Goal: Task Accomplishment & Management: Manage account settings

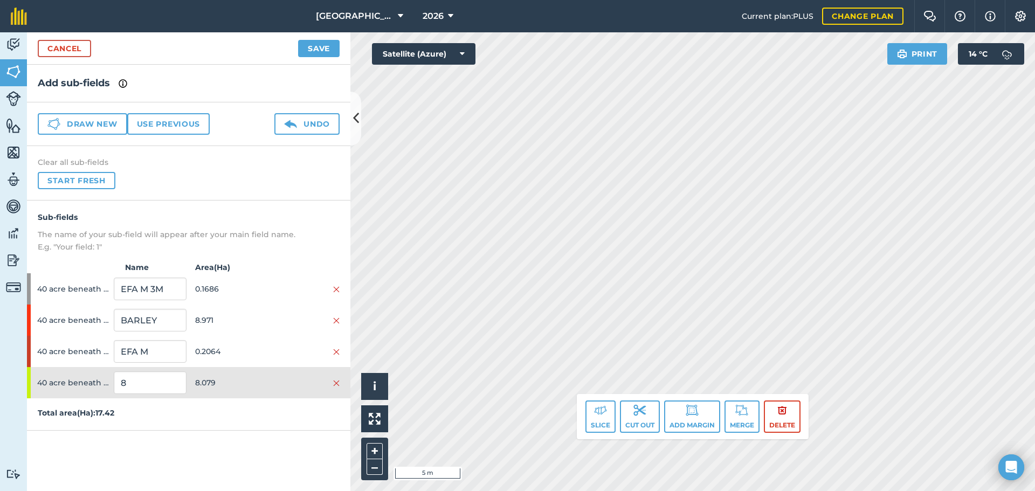
click at [778, 410] on div "Click to start drawing. Line must start & end outside boundary i © 2025 TomTom,…" at bounding box center [692, 261] width 684 height 459
click at [795, 404] on div "Click to start drawing. Line must start & end outside boundary i © 2025 TomTom,…" at bounding box center [692, 261] width 684 height 459
click at [769, 419] on div "Click to start drawing. Line must start & end outside boundary i © 2025 TomTom,…" at bounding box center [692, 261] width 684 height 459
click at [759, 426] on div "Click to start drawing. Line must start & end outside boundary i © 2025 TomTom,…" at bounding box center [692, 261] width 684 height 459
click at [380, 465] on button "–" at bounding box center [374, 467] width 16 height 16
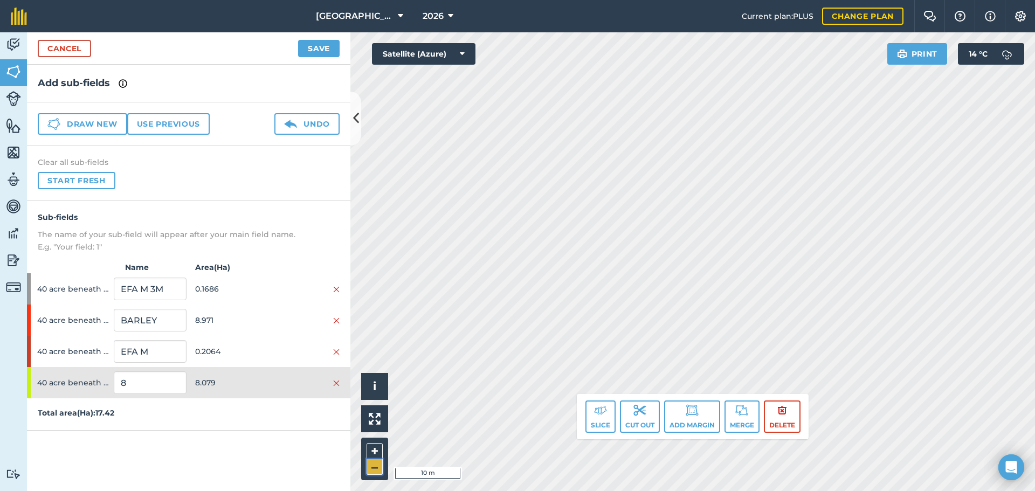
click at [380, 465] on button "–" at bounding box center [374, 467] width 16 height 16
click at [602, 409] on img at bounding box center [600, 410] width 13 height 13
click at [371, 448] on button "+" at bounding box center [374, 451] width 16 height 16
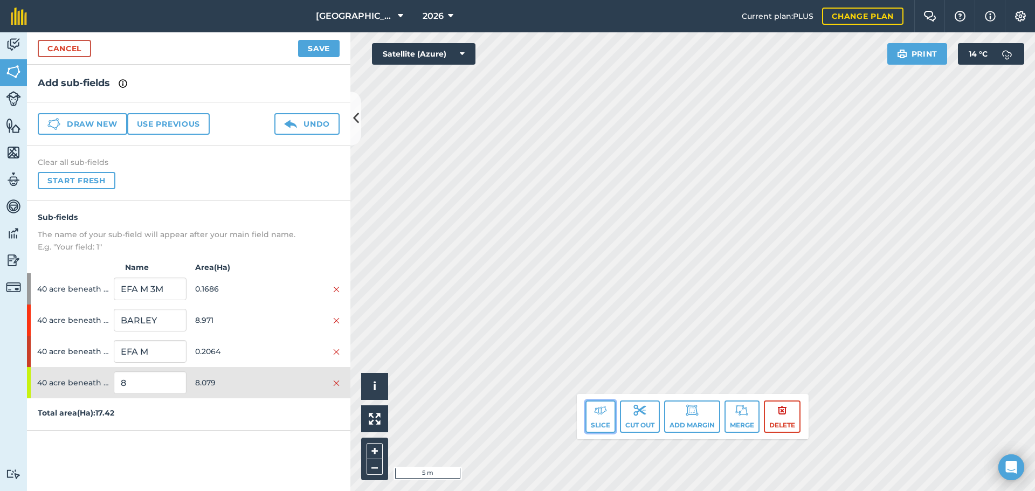
click at [599, 419] on button "Slice" at bounding box center [600, 416] width 30 height 32
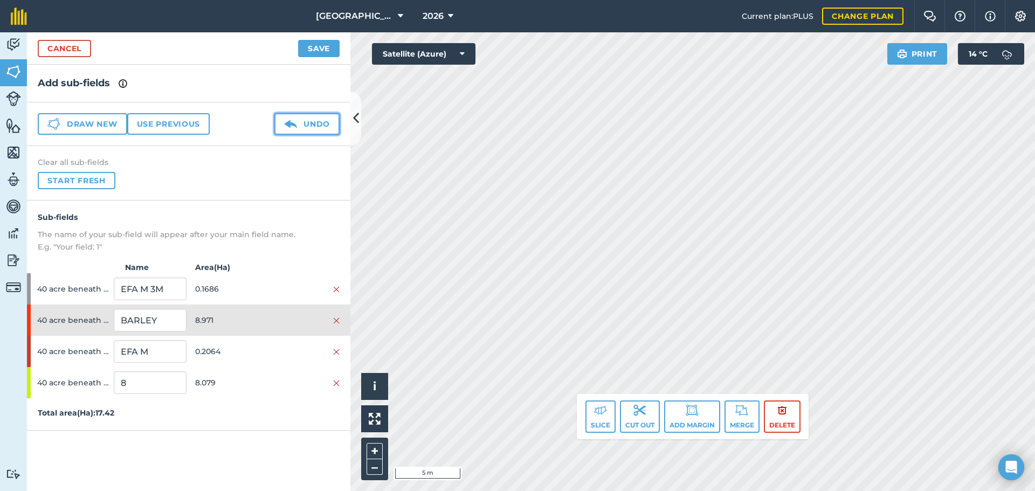
click at [297, 123] on img at bounding box center [290, 123] width 13 height 13
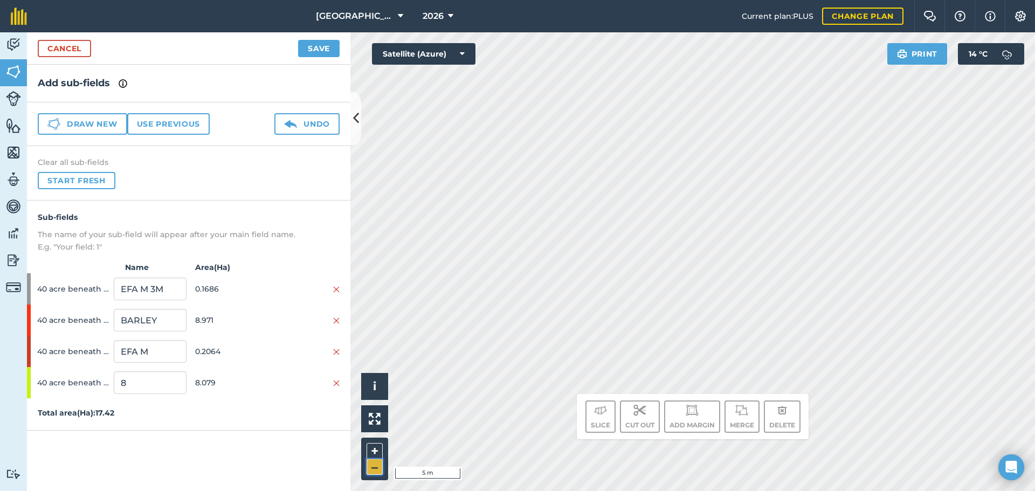
click at [374, 462] on button "–" at bounding box center [374, 467] width 16 height 16
click at [373, 469] on button "–" at bounding box center [374, 467] width 16 height 16
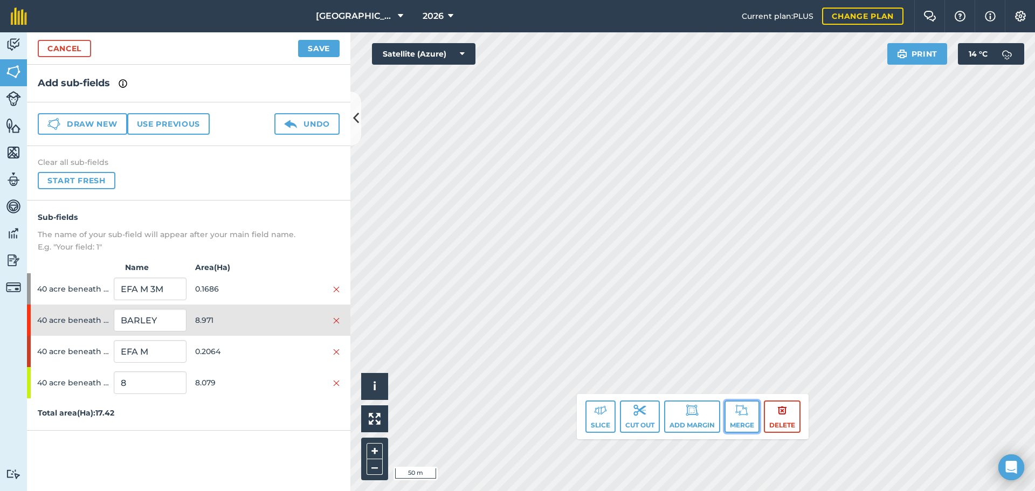
click at [744, 421] on button "Merge" at bounding box center [741, 416] width 35 height 32
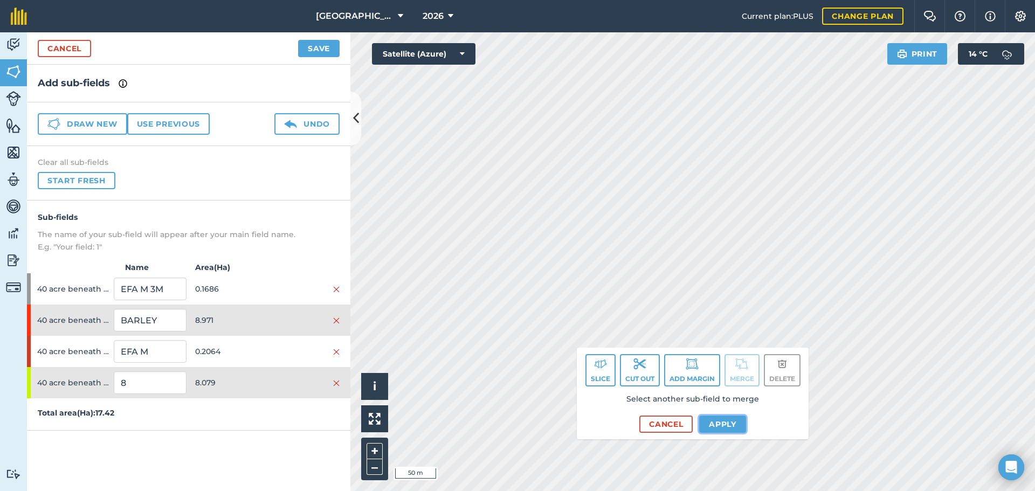
click at [731, 421] on button "Apply" at bounding box center [722, 423] width 47 height 17
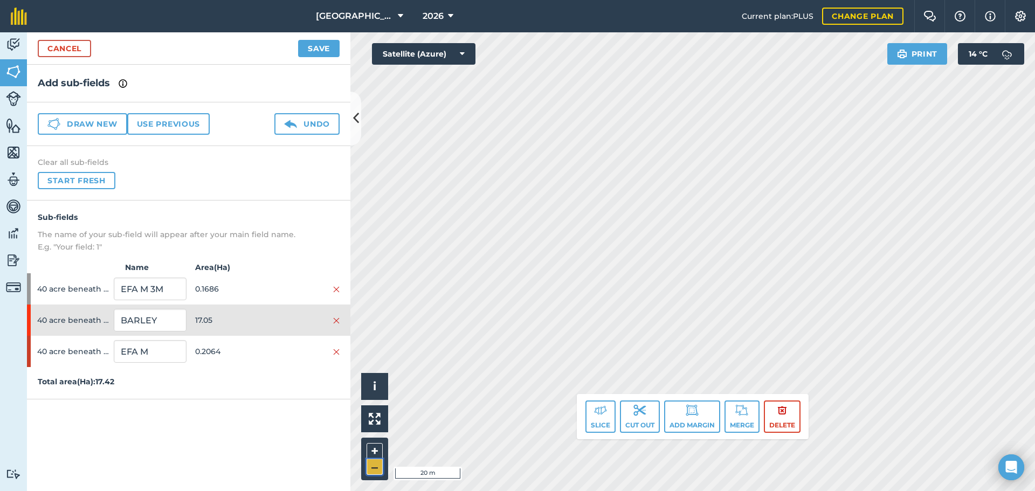
click at [379, 461] on button "–" at bounding box center [374, 467] width 16 height 16
click at [600, 420] on button "Slice" at bounding box center [600, 416] width 30 height 32
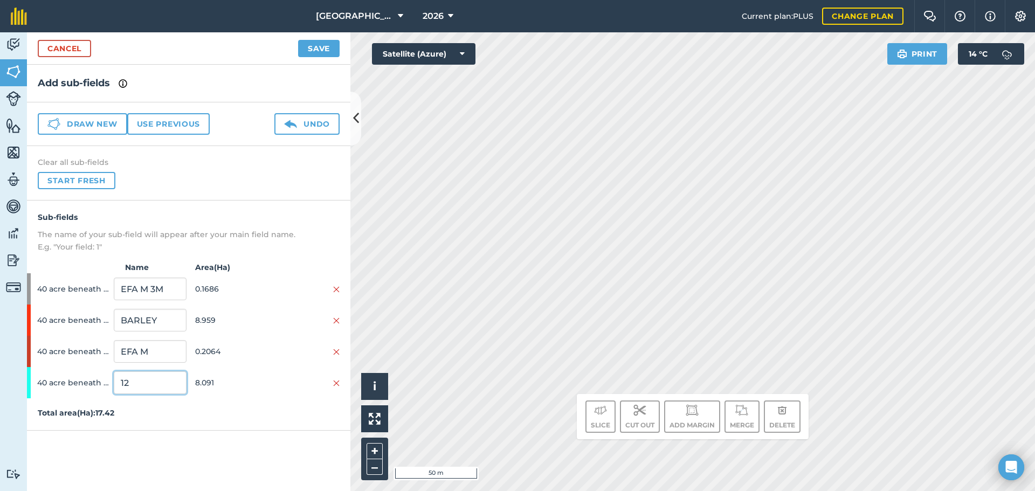
click at [164, 386] on input "12" at bounding box center [150, 382] width 72 height 23
type input "BARLEY"
click at [156, 324] on input "BARLEY" at bounding box center [150, 320] width 72 height 23
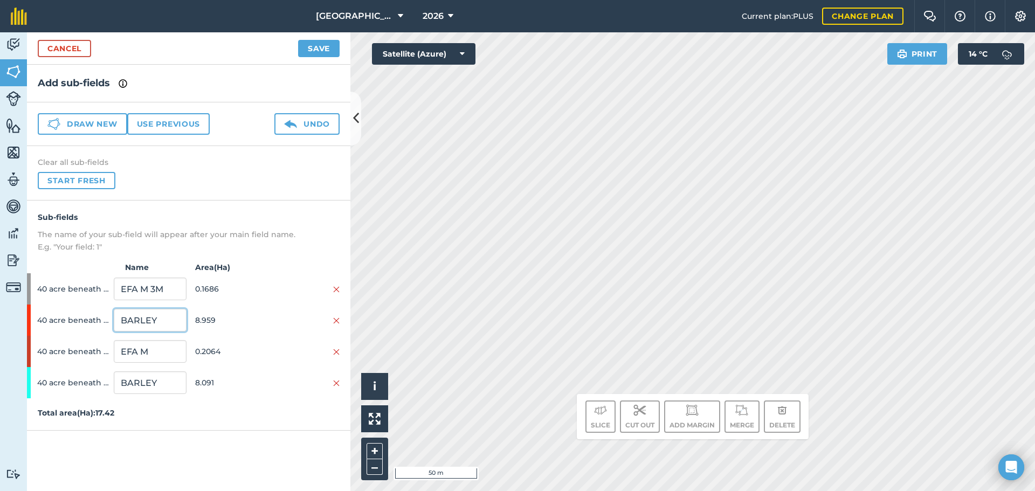
click at [156, 324] on input "BARLEY" at bounding box center [150, 320] width 72 height 23
type input "WHEAT"
click at [187, 416] on p "Total area ( Ha ): 17.42" at bounding box center [188, 413] width 323 height 12
click at [372, 466] on button "–" at bounding box center [374, 467] width 16 height 16
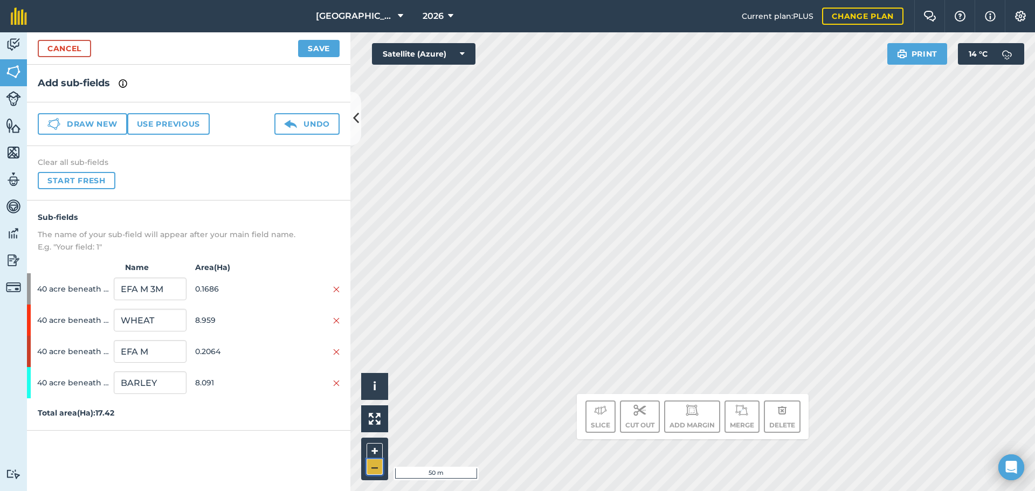
click at [372, 466] on button "–" at bounding box center [374, 467] width 16 height 16
click at [309, 52] on button "Save" at bounding box center [318, 48] width 41 height 17
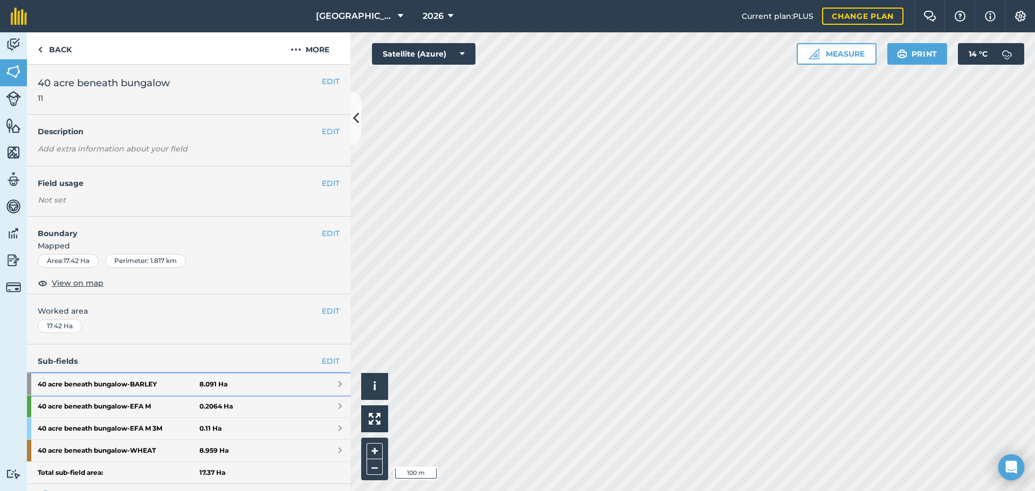
click at [272, 383] on link "40 acre beneath bungalow - [GEOGRAPHIC_DATA] 8.091 Ha" at bounding box center [188, 384] width 323 height 22
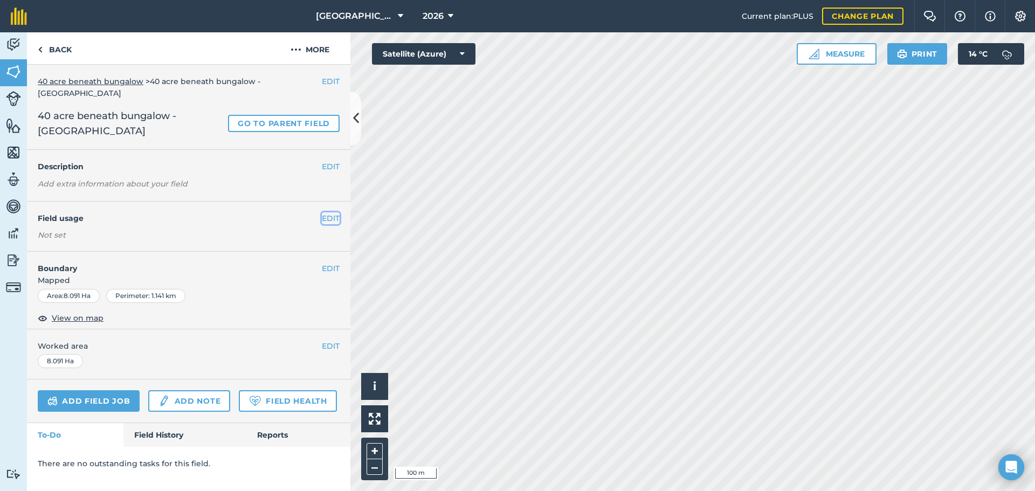
click at [324, 212] on button "EDIT" at bounding box center [331, 218] width 18 height 12
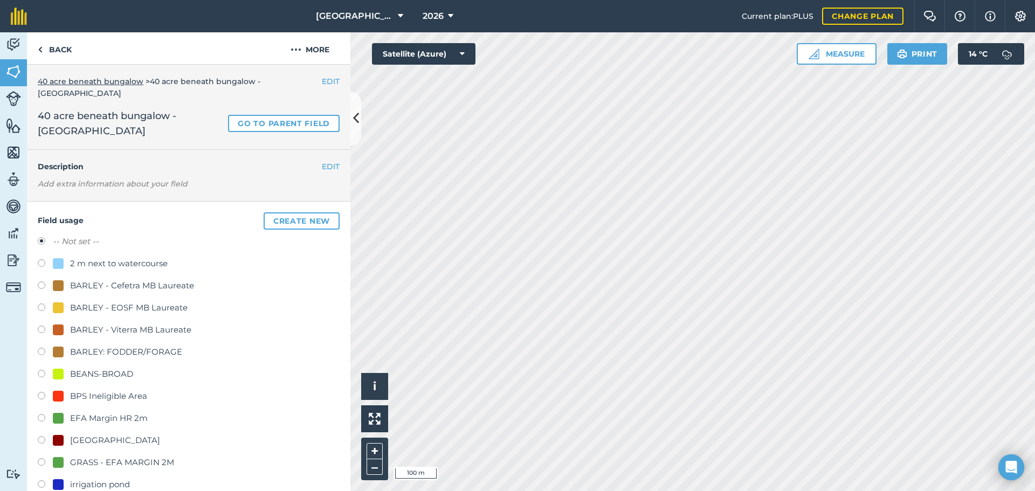
click at [123, 345] on div "BARLEY: FODDER/FORAGE" at bounding box center [126, 351] width 112 height 13
radio input "true"
radio input "false"
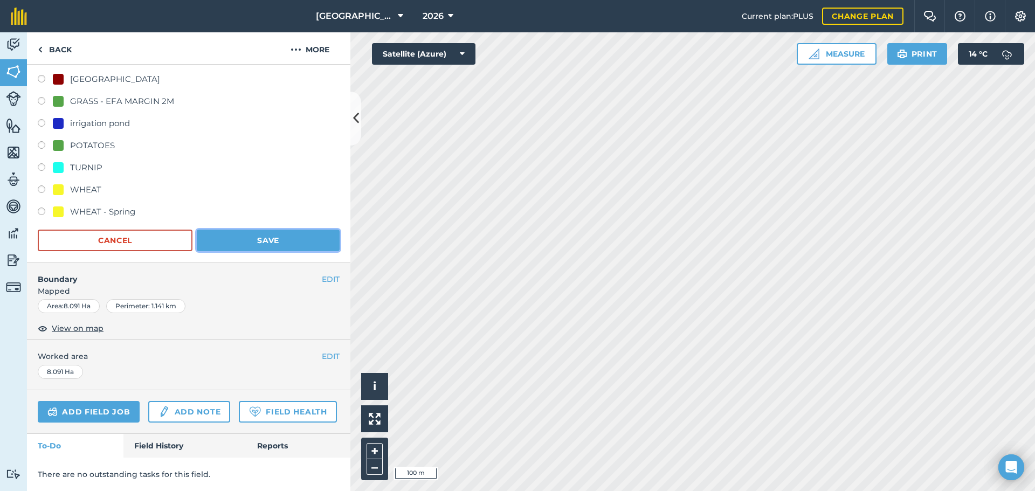
click at [255, 230] on button "Save" at bounding box center [268, 241] width 143 height 22
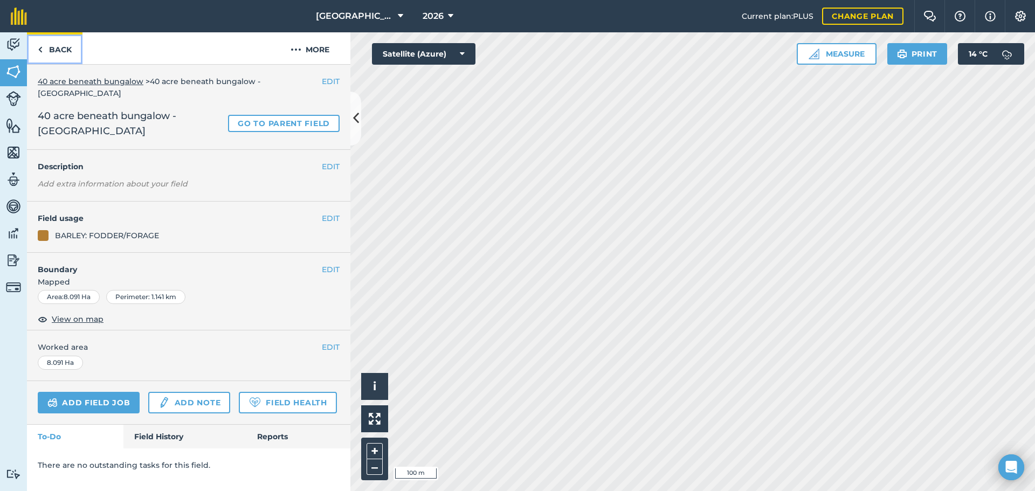
click at [64, 54] on link "Back" at bounding box center [55, 48] width 56 height 32
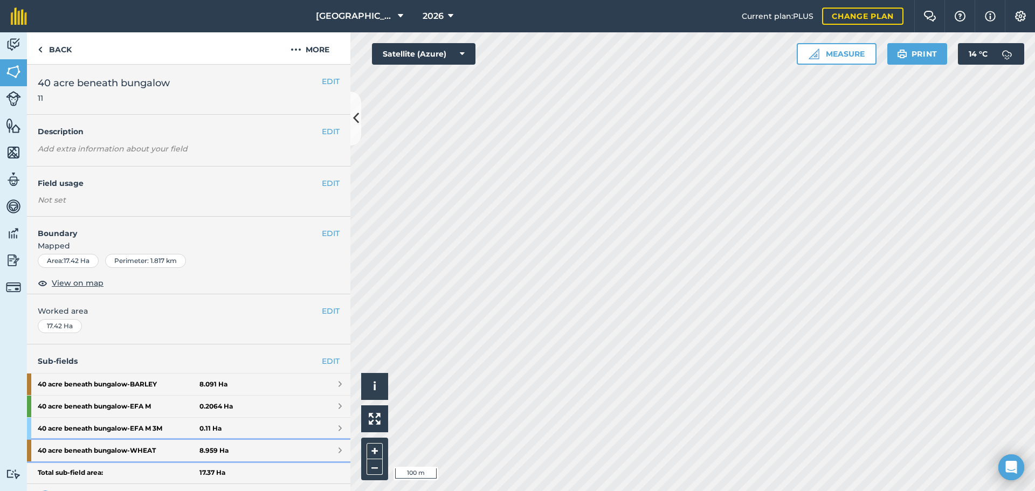
click at [191, 450] on strong "40 acre beneath bungalow - WHEAT" at bounding box center [119, 451] width 162 height 22
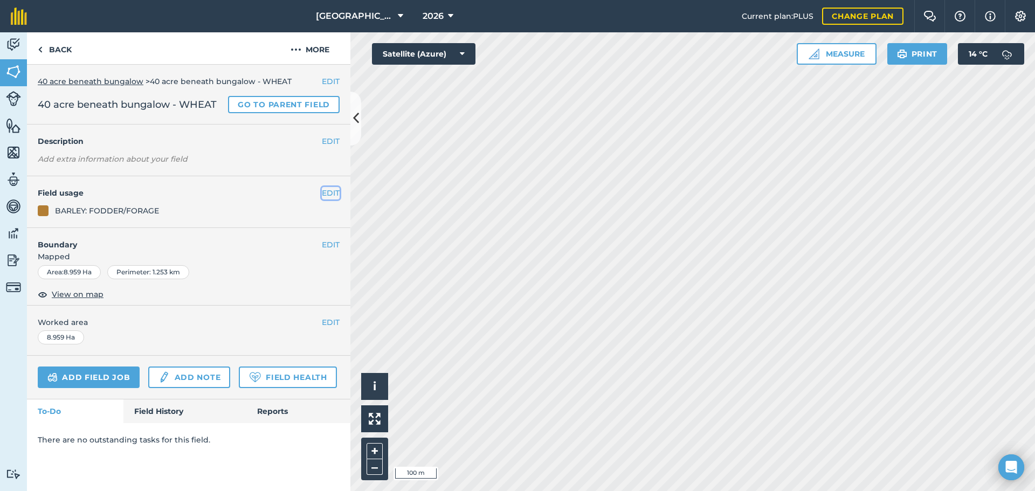
click at [329, 195] on button "EDIT" at bounding box center [331, 193] width 18 height 12
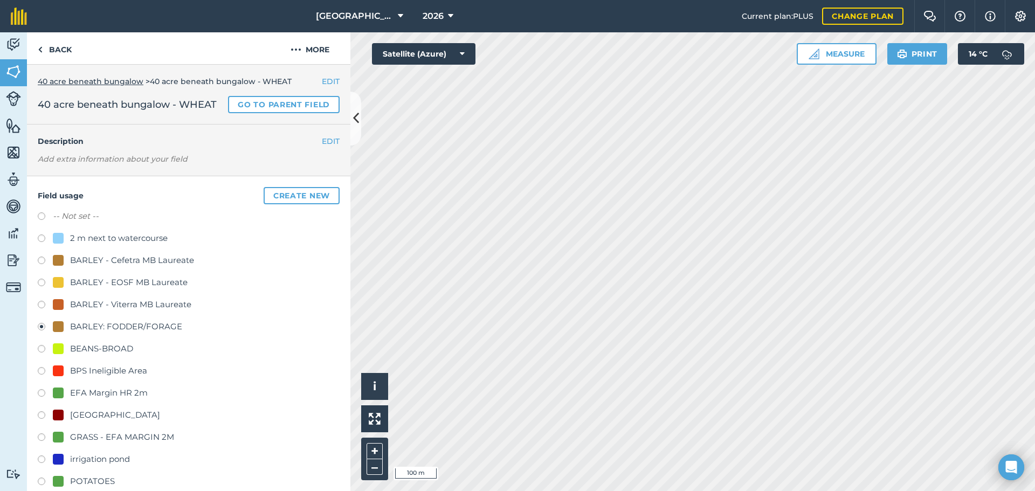
scroll to position [373, 0]
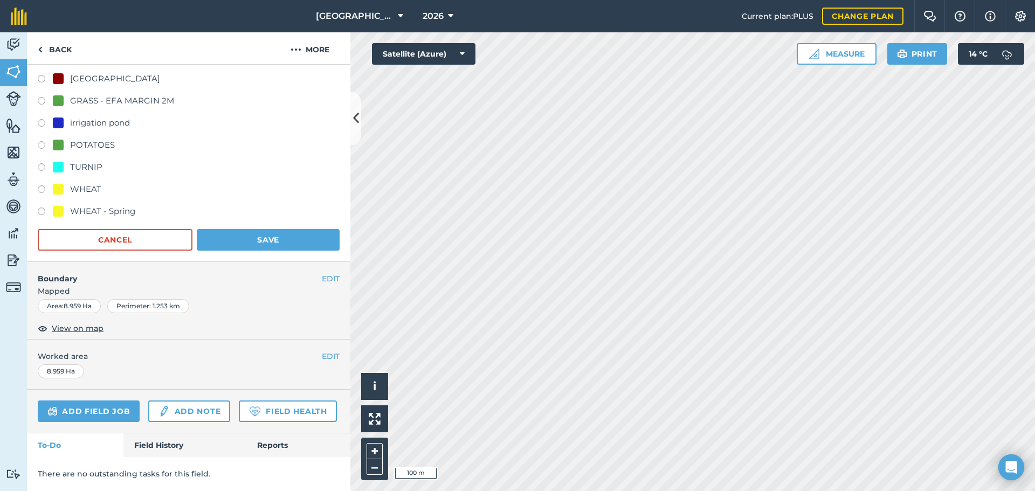
click at [86, 183] on div "WHEAT" at bounding box center [85, 189] width 31 height 13
radio input "true"
radio input "false"
click at [214, 229] on button "Save" at bounding box center [268, 240] width 143 height 22
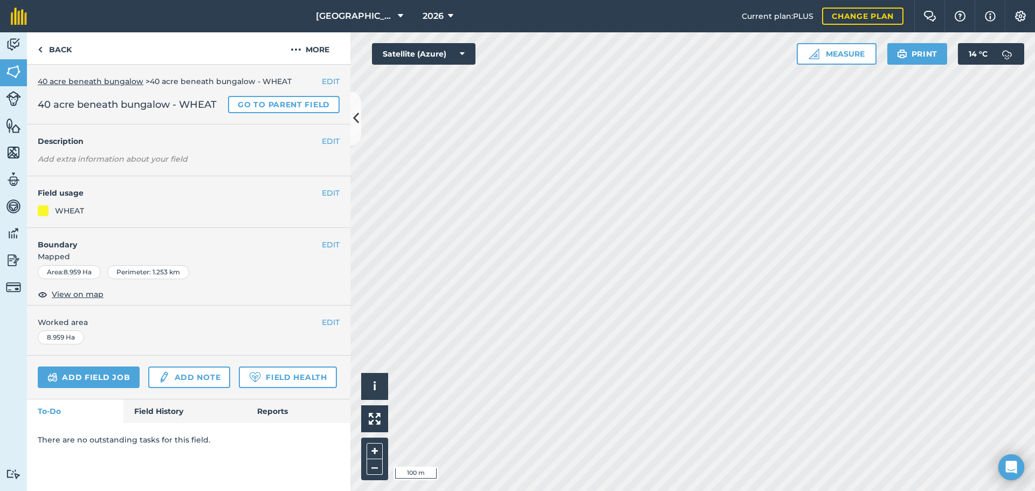
scroll to position [0, 0]
click at [59, 37] on link "Back" at bounding box center [55, 48] width 56 height 32
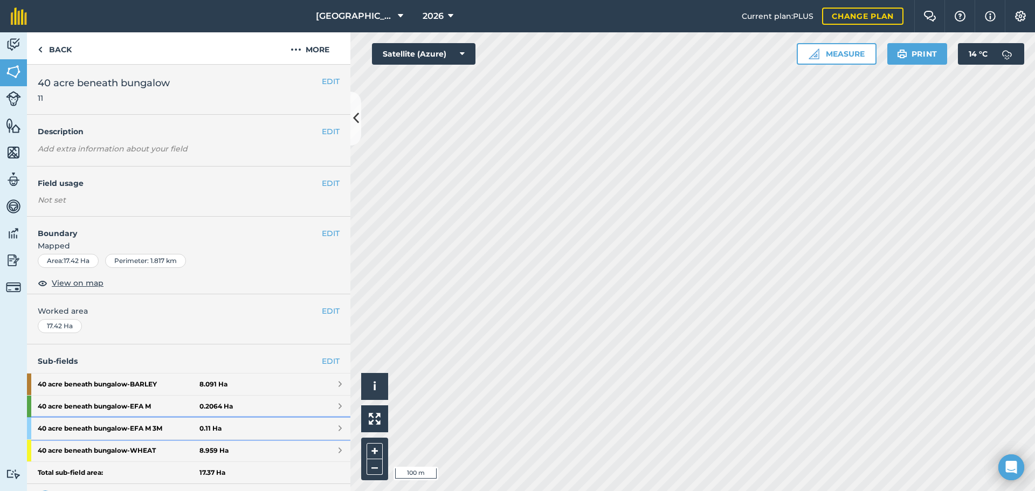
click at [134, 426] on strong "40 acre beneath bungalow - EFA M 3M" at bounding box center [119, 429] width 162 height 22
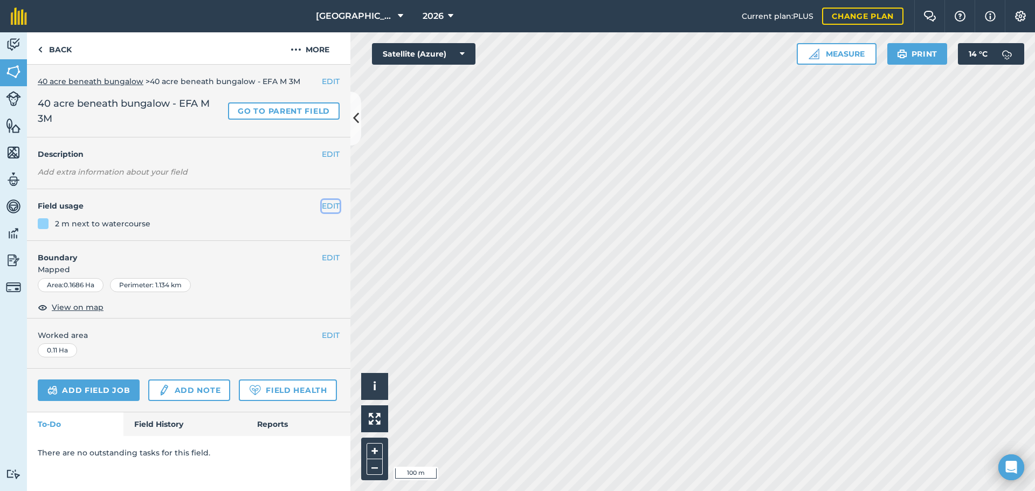
click at [323, 210] on button "EDIT" at bounding box center [331, 206] width 18 height 12
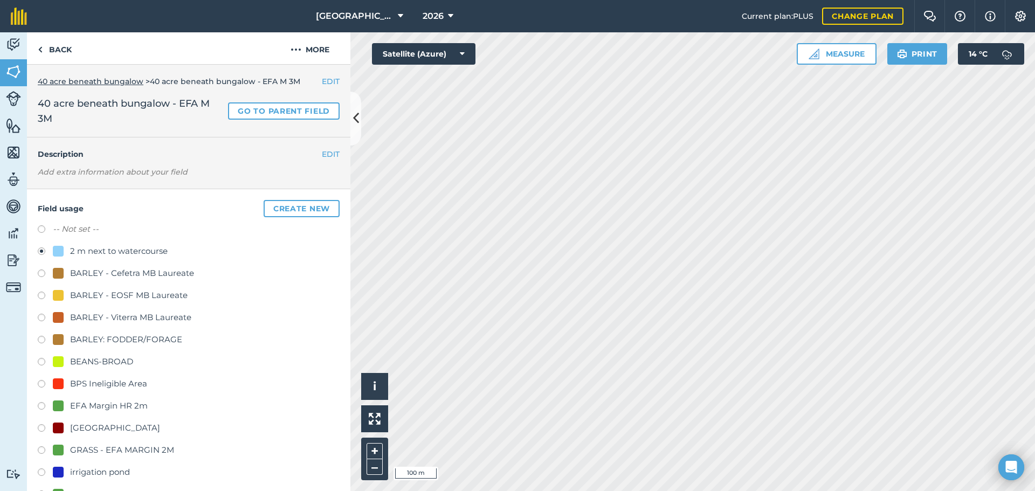
click at [95, 448] on div "GRASS - EFA MARGIN 2M" at bounding box center [122, 449] width 104 height 13
radio input "true"
radio input "false"
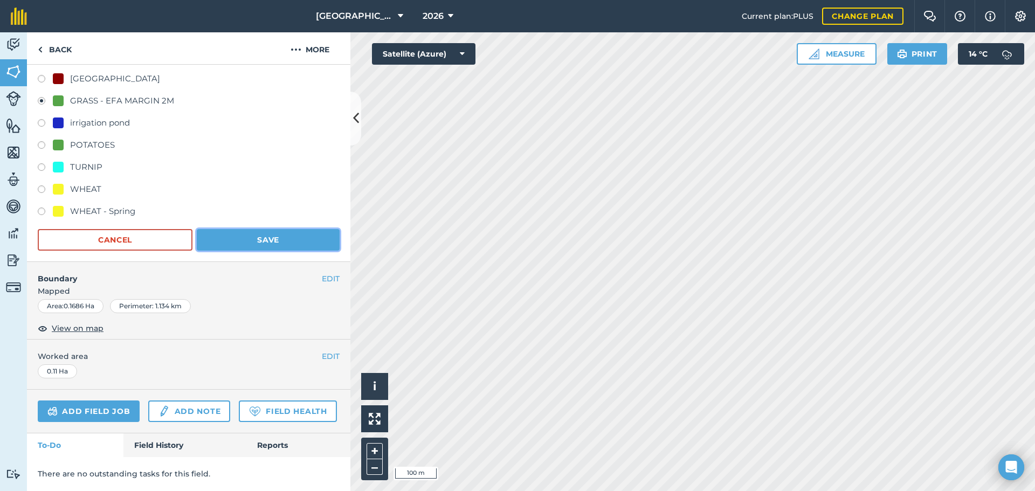
click at [248, 229] on button "Save" at bounding box center [268, 240] width 143 height 22
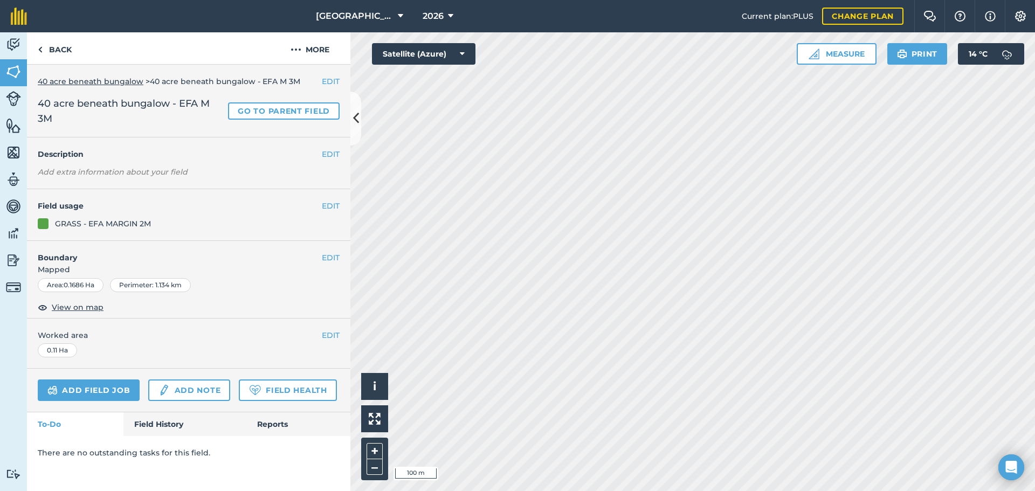
scroll to position [0, 0]
click at [73, 53] on link "Back" at bounding box center [55, 48] width 56 height 32
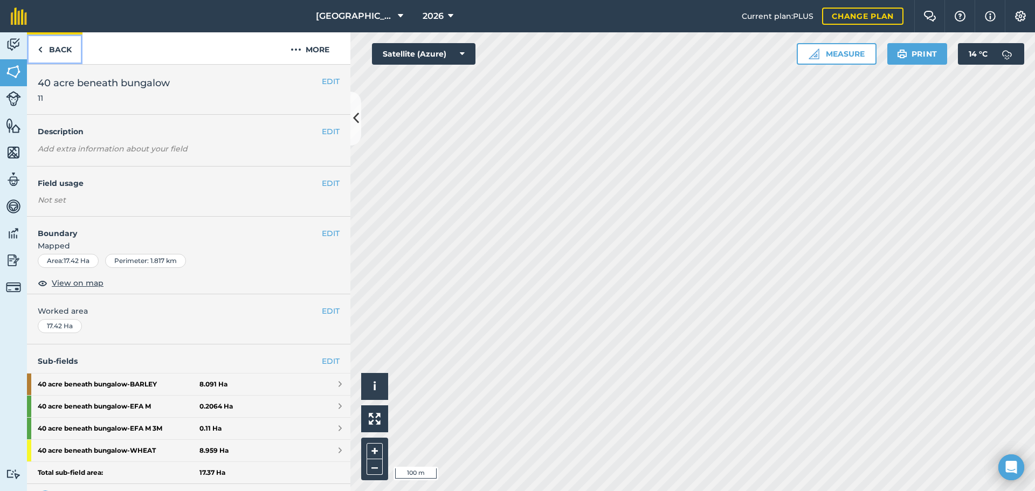
click at [73, 53] on link "Back" at bounding box center [55, 48] width 56 height 32
